Goal: Task Accomplishment & Management: Use online tool/utility

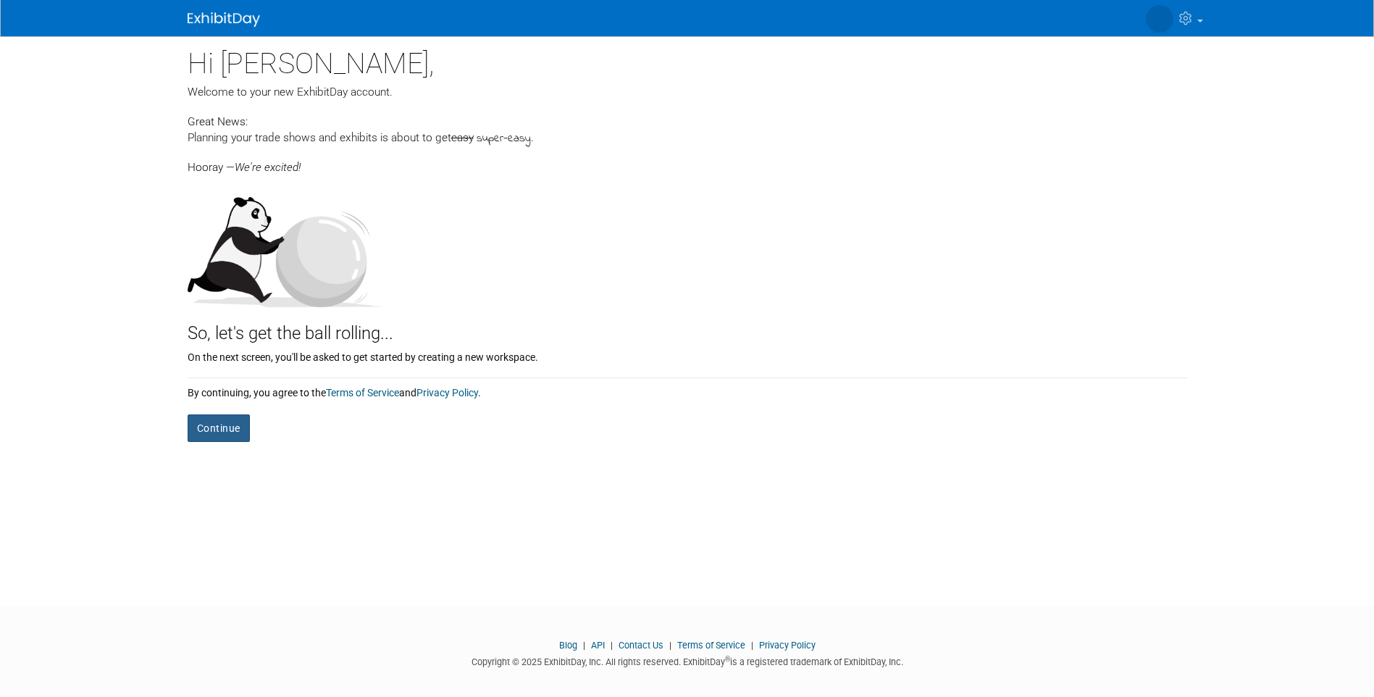
click at [225, 434] on button "Continue" at bounding box center [219, 428] width 62 height 28
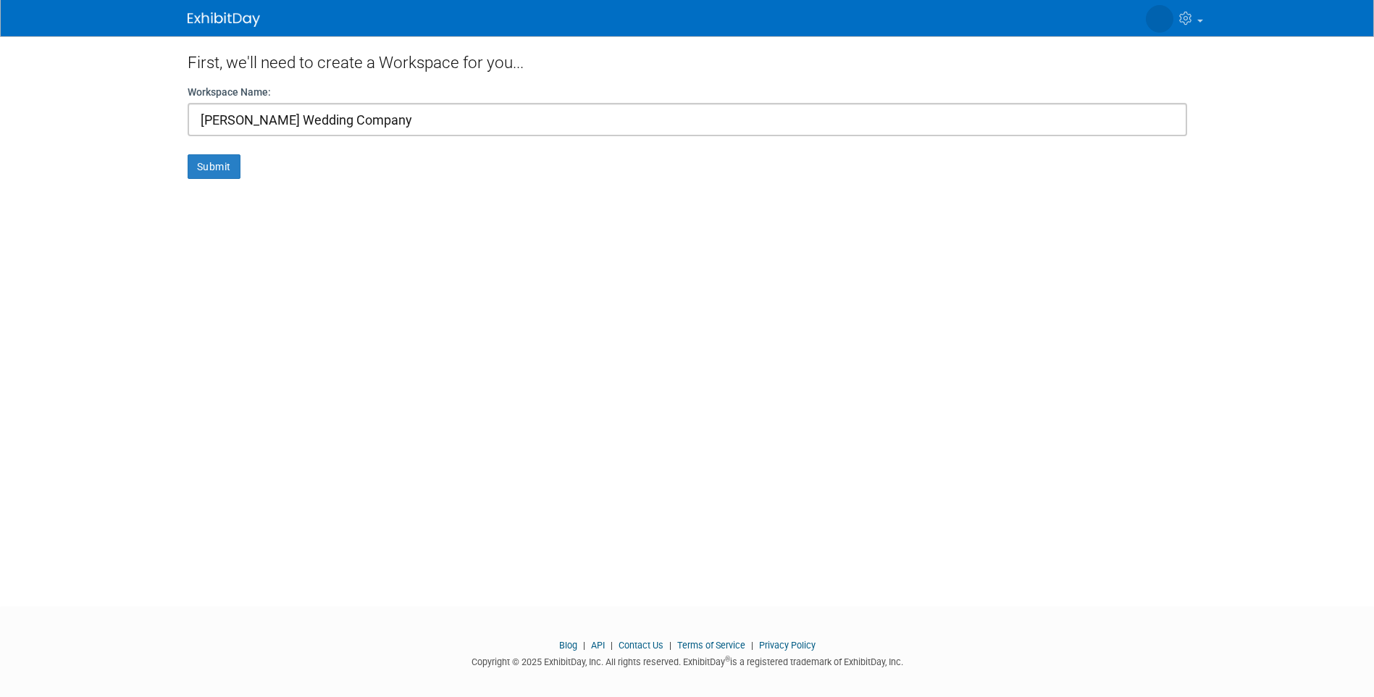
type input "[PERSON_NAME] Wedding Company"
click at [209, 165] on button "Submit" at bounding box center [214, 166] width 53 height 25
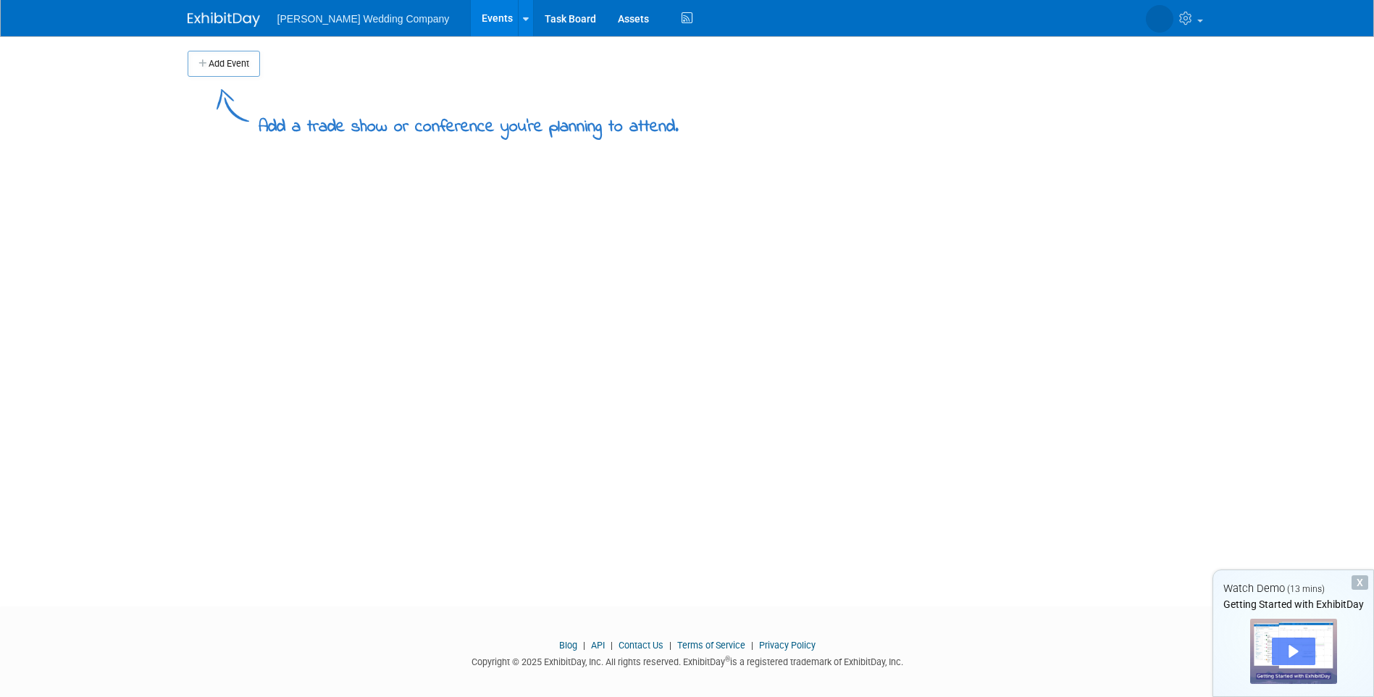
click at [1280, 654] on div "Play" at bounding box center [1293, 652] width 43 height 28
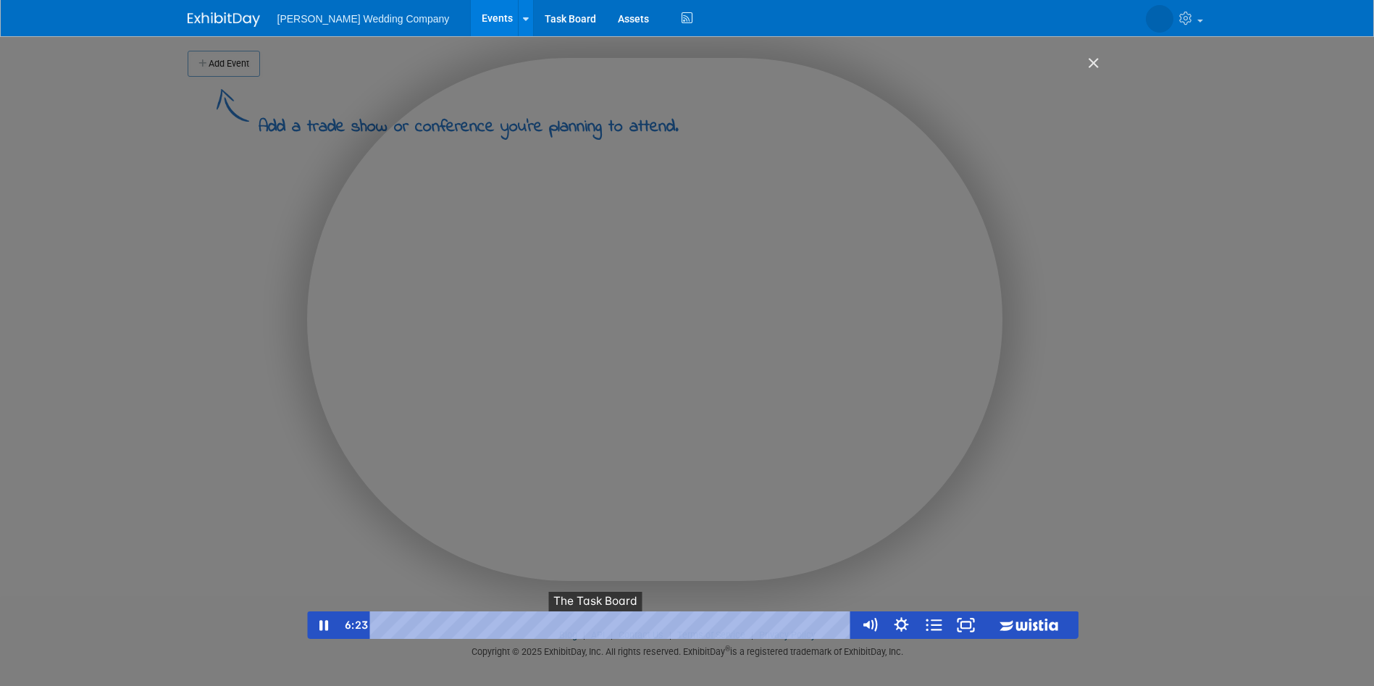
drag, startPoint x: 490, startPoint y: 630, endPoint x: 603, endPoint y: 628, distance: 113.0
click at [603, 628] on div "5:55 ● ● ● ● ● ● ● ● The Events Tab The Event Page The Task Board The Assets Ta…" at bounding box center [612, 625] width 484 height 28
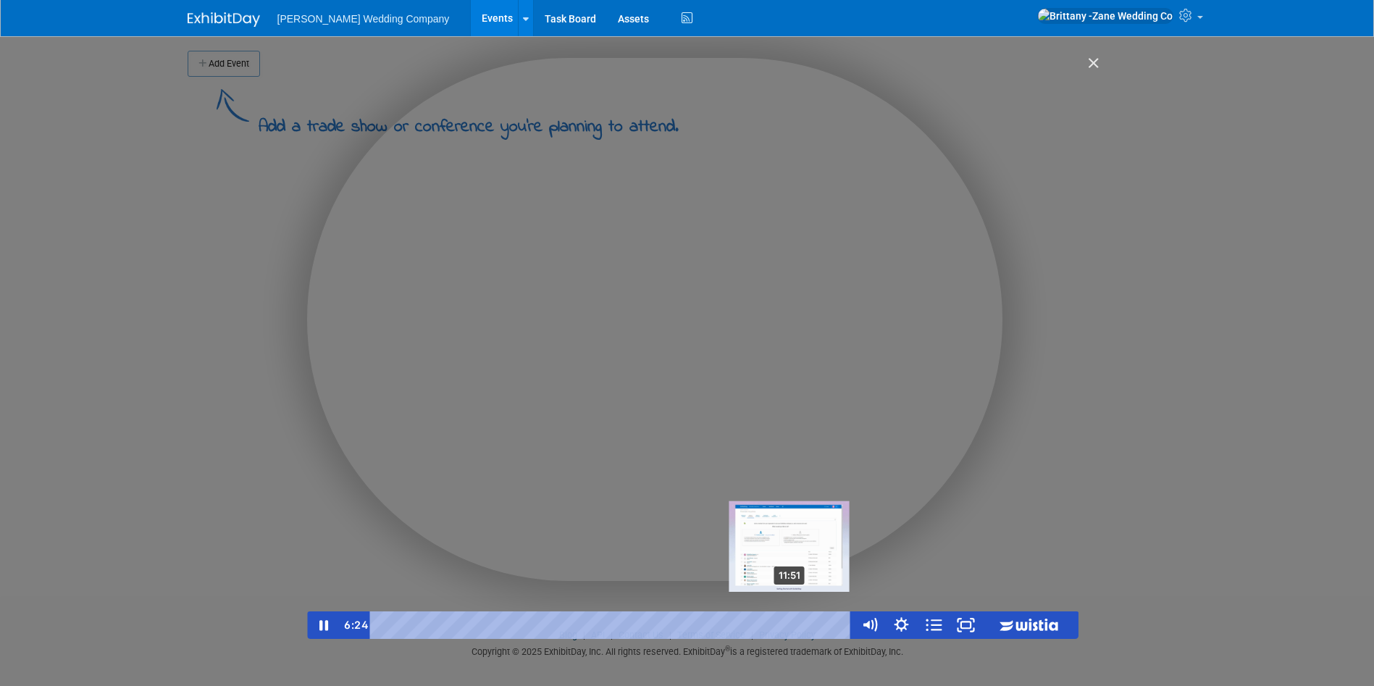
click at [793, 627] on div "11:51 ● ● ● ● ● ● ● ● The Events Tab The Event Page The Task Board The Assets T…" at bounding box center [612, 625] width 484 height 28
drag, startPoint x: 622, startPoint y: 628, endPoint x: 780, endPoint y: 627, distance: 157.2
click at [797, 626] on div "11:59" at bounding box center [614, 625] width 464 height 28
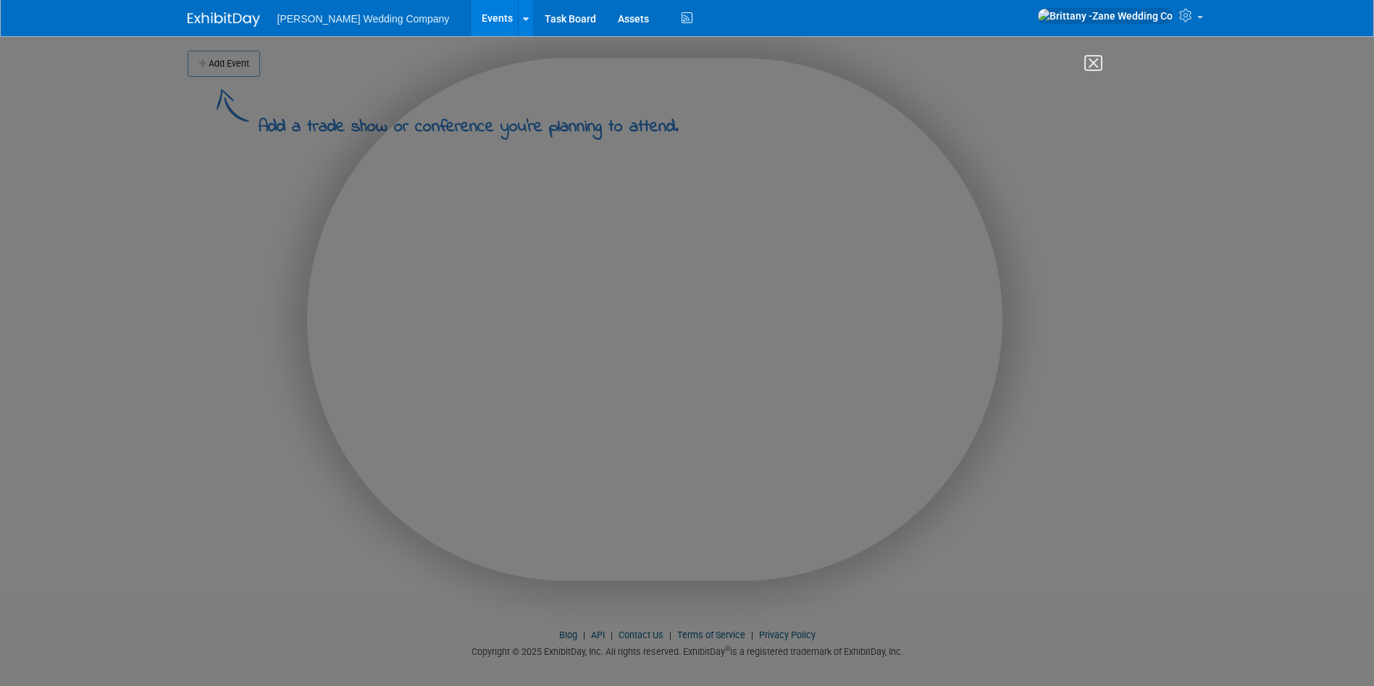
click at [1095, 68] on img "Close" at bounding box center [1087, 69] width 25 height 25
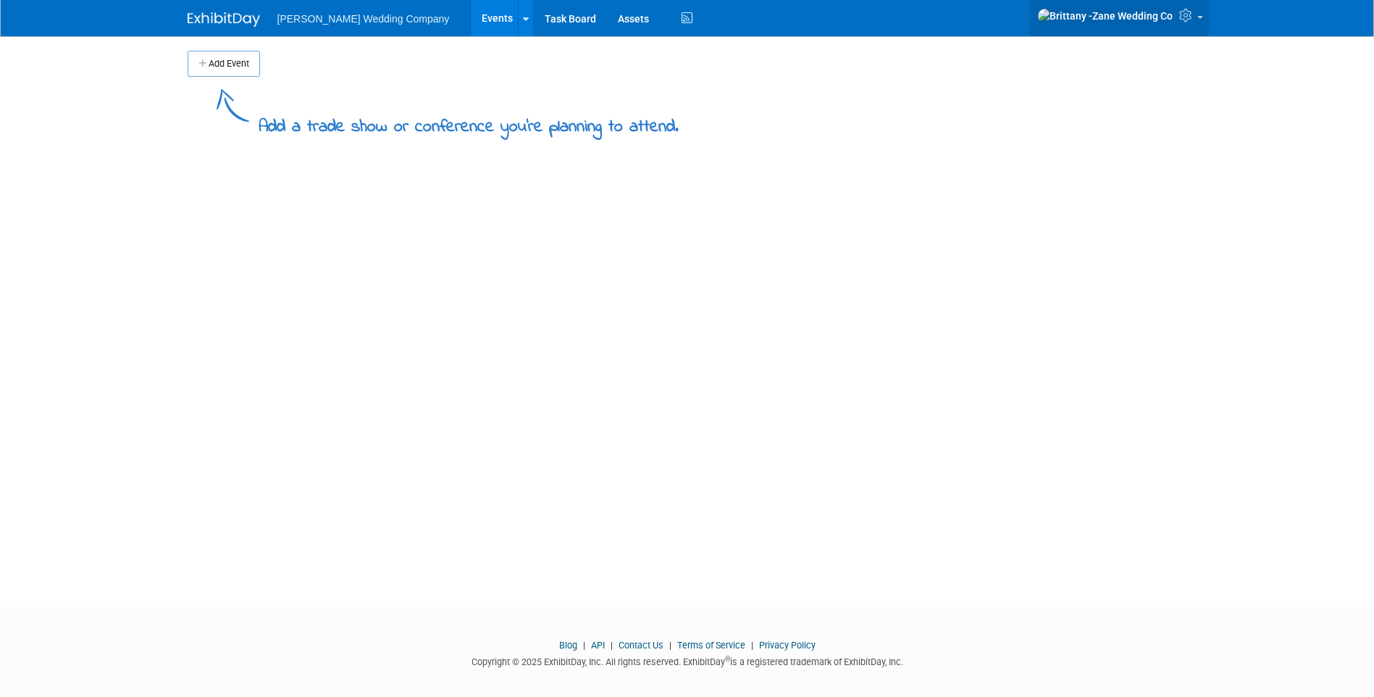
click at [1199, 19] on span at bounding box center [1201, 17] width 6 height 3
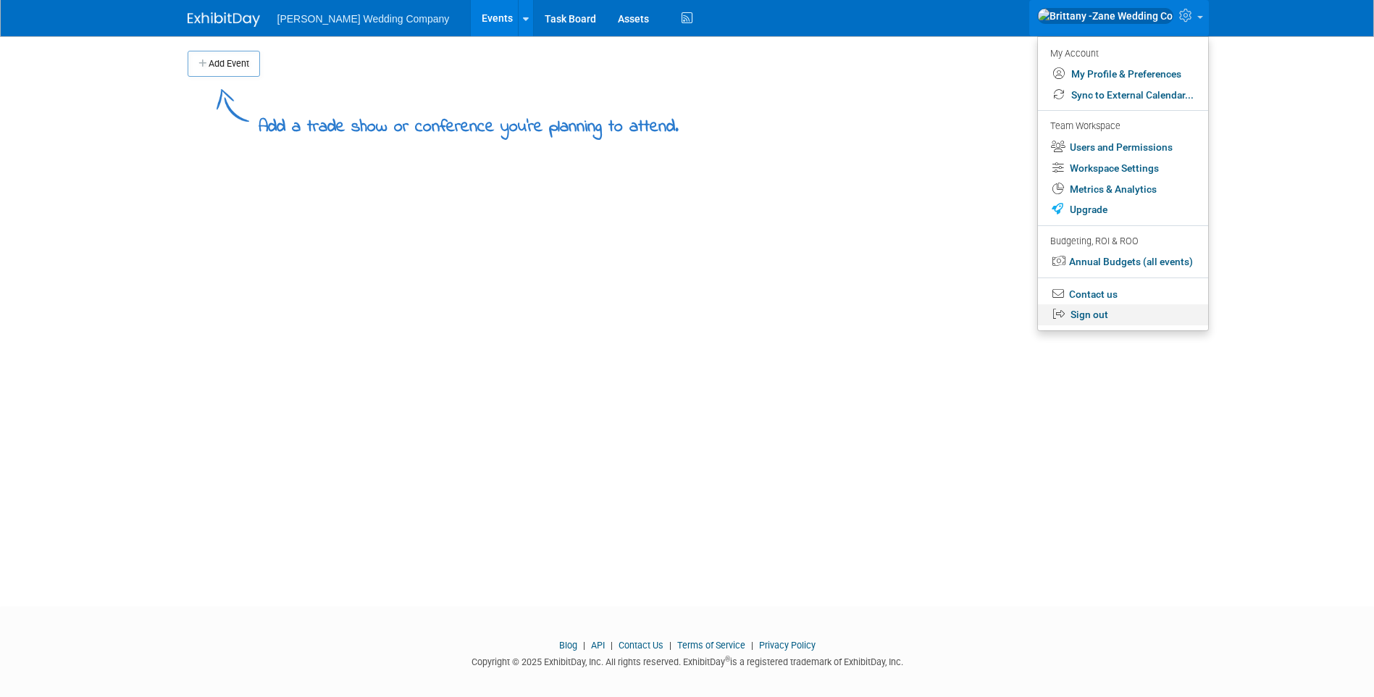
click at [1116, 314] on link "Sign out" at bounding box center [1123, 314] width 170 height 21
